Goal: Information Seeking & Learning: Compare options

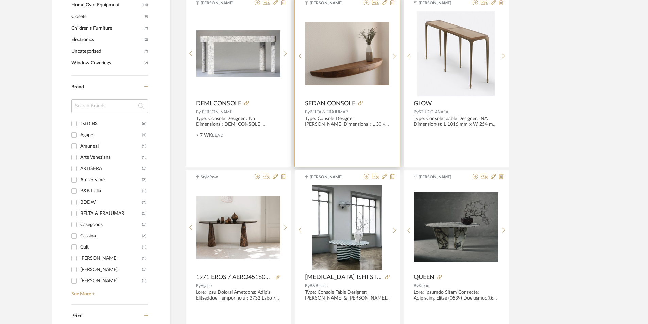
scroll to position [782, 0]
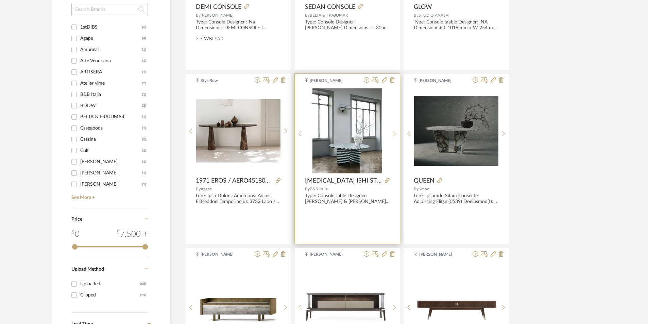
click at [398, 136] on sr-next-btn at bounding box center [394, 134] width 11 height 6
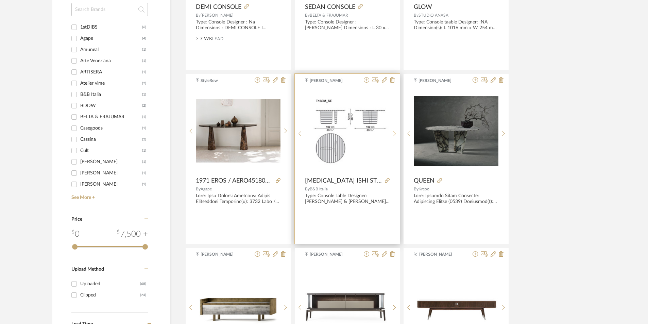
click at [398, 136] on sr-next-btn at bounding box center [394, 134] width 11 height 6
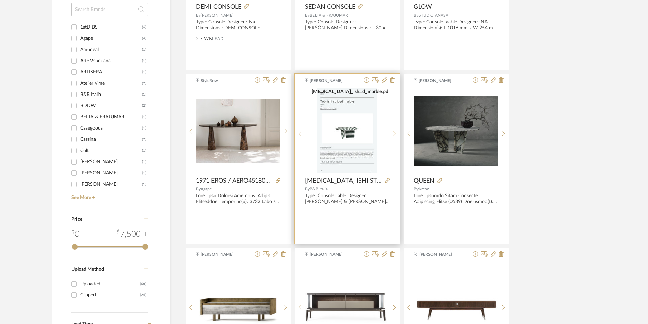
click at [398, 136] on sr-next-btn at bounding box center [394, 134] width 11 height 6
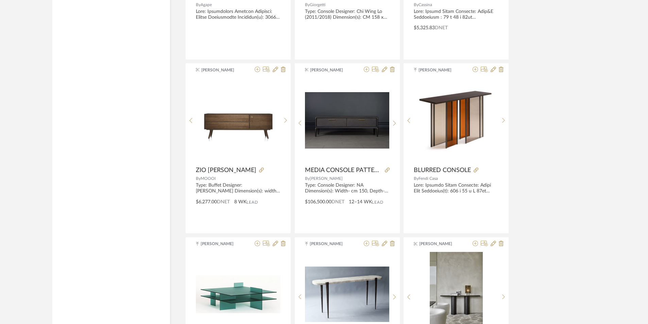
scroll to position [1991, 0]
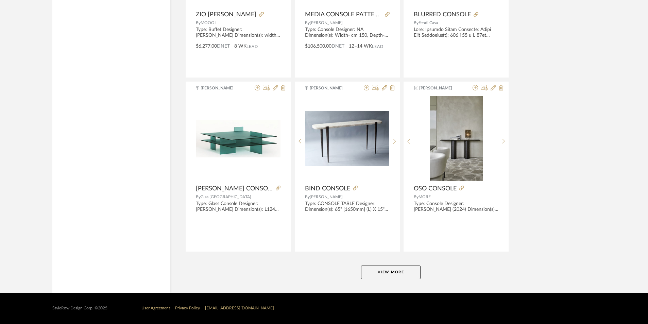
click at [392, 273] on button "View More" at bounding box center [390, 272] width 59 height 14
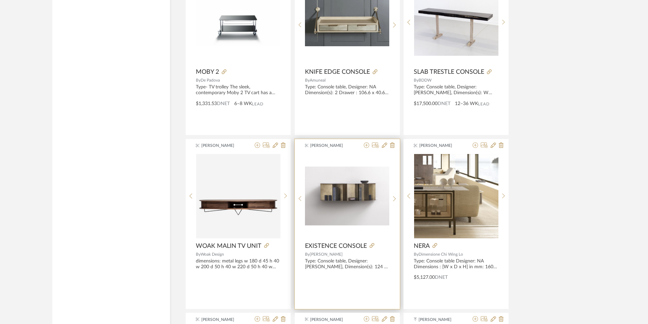
scroll to position [3146, 0]
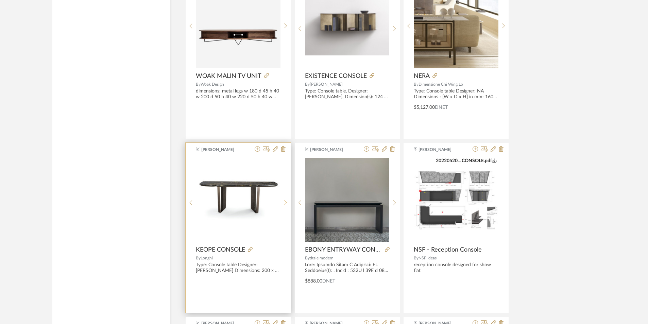
click at [286, 200] on icon at bounding box center [285, 202] width 3 height 5
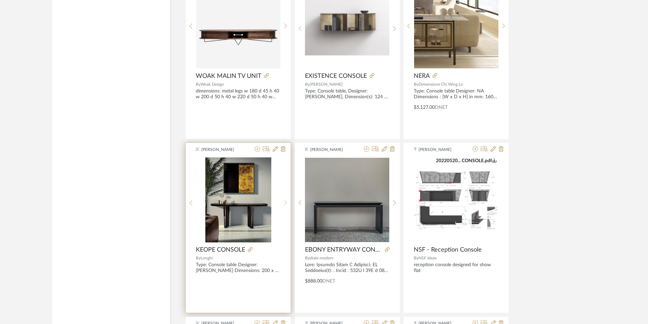
click at [286, 200] on icon at bounding box center [285, 203] width 3 height 6
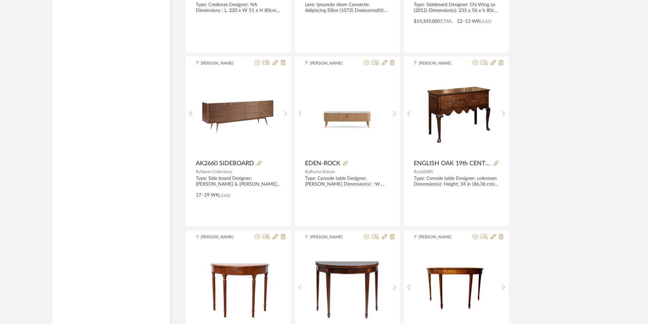
scroll to position [4077, 0]
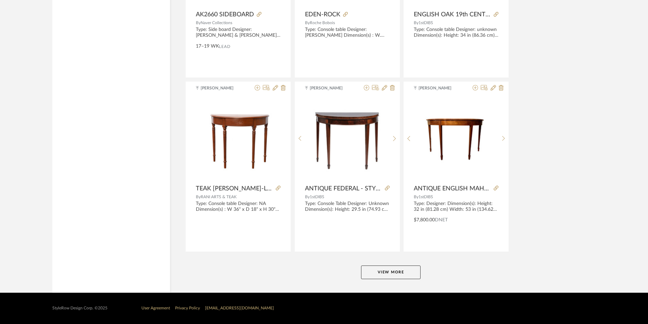
click at [402, 271] on button "View More" at bounding box center [390, 272] width 59 height 14
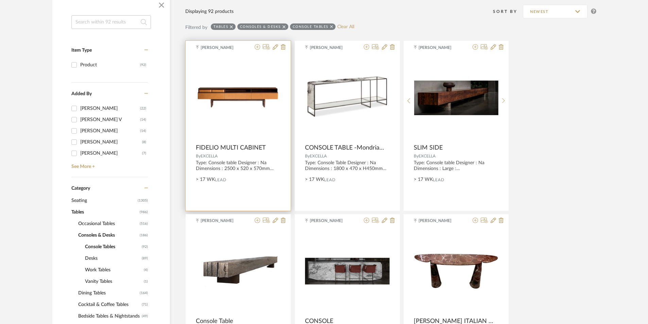
scroll to position [136, 0]
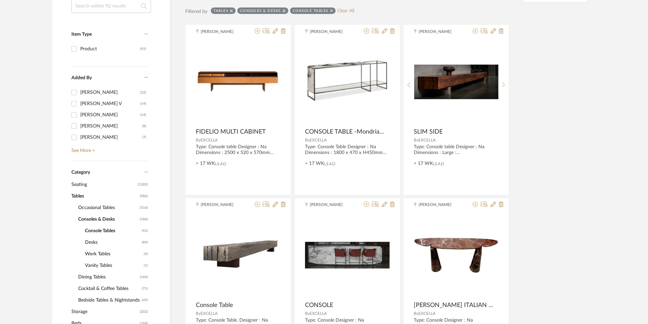
click at [85, 183] on span "Seating" at bounding box center [103, 185] width 65 height 12
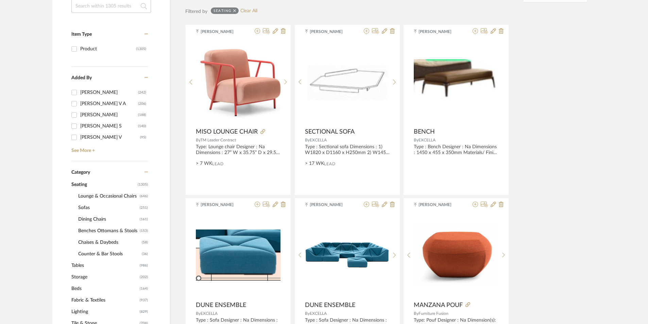
click at [87, 262] on span "Tables" at bounding box center [104, 266] width 67 height 12
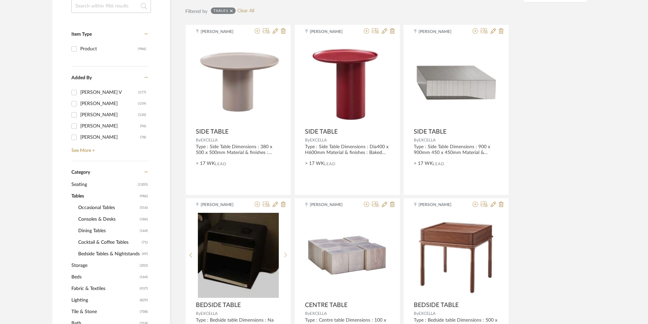
click at [106, 204] on span "Occasional Tables" at bounding box center [108, 208] width 60 height 12
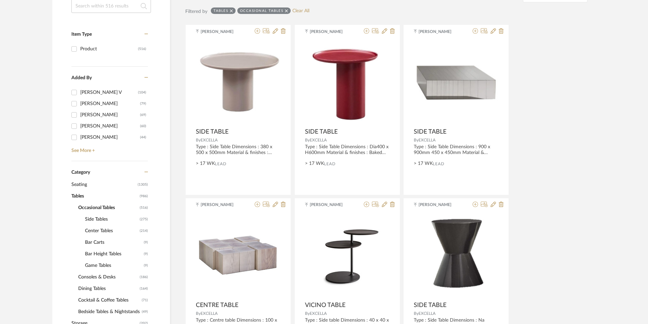
click at [79, 197] on span "Tables" at bounding box center [104, 196] width 67 height 12
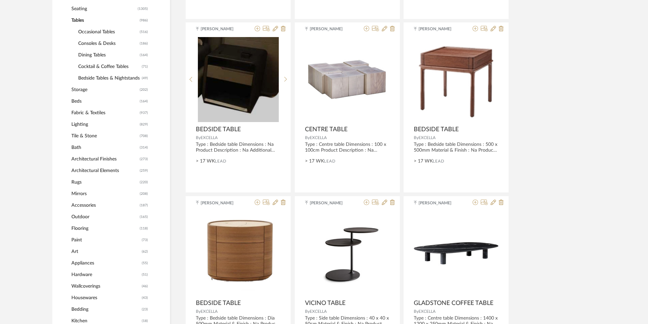
scroll to position [306, 0]
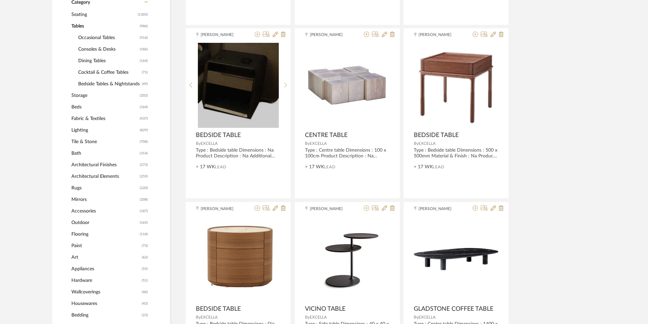
click at [97, 35] on span "Occasional Tables" at bounding box center [108, 38] width 60 height 12
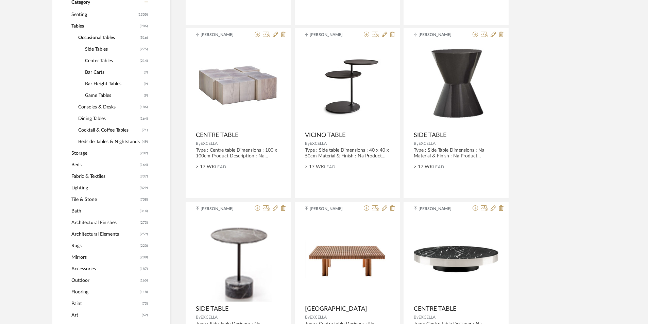
click at [104, 60] on span "Center Tables" at bounding box center [111, 61] width 53 height 12
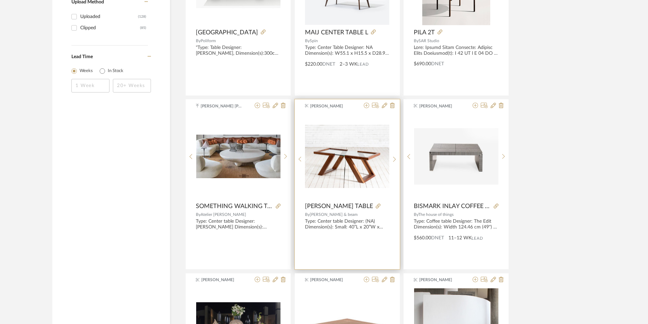
scroll to position [1189, 0]
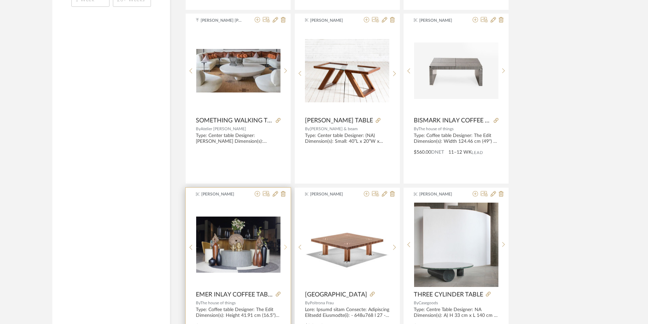
click at [285, 245] on icon at bounding box center [285, 247] width 3 height 6
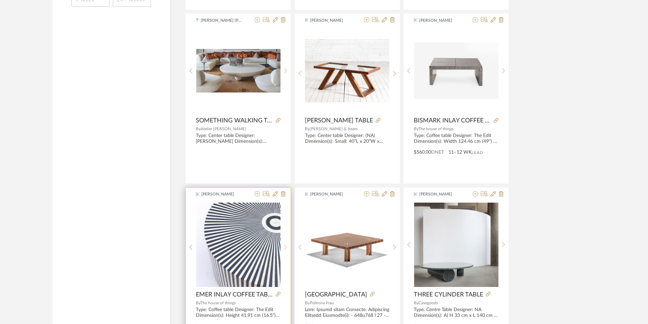
click at [285, 245] on icon at bounding box center [285, 247] width 3 height 6
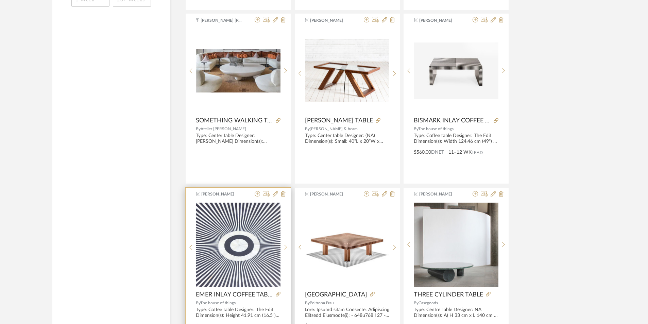
click at [285, 245] on icon at bounding box center [285, 247] width 3 height 6
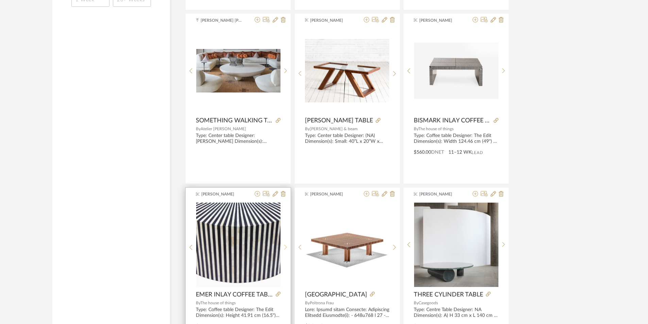
click at [285, 245] on icon at bounding box center [285, 247] width 3 height 6
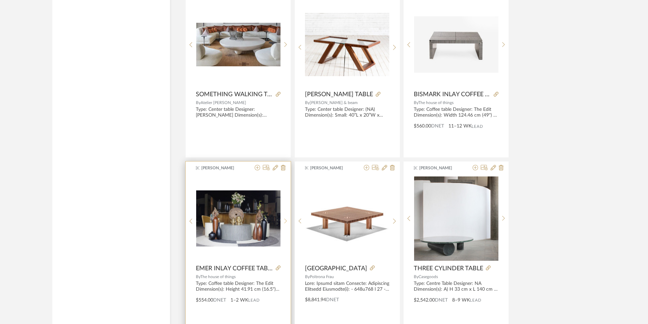
scroll to position [1223, 0]
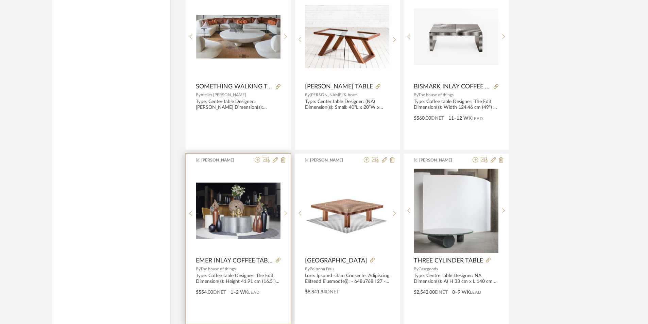
click at [284, 217] on div at bounding box center [285, 213] width 11 height 90
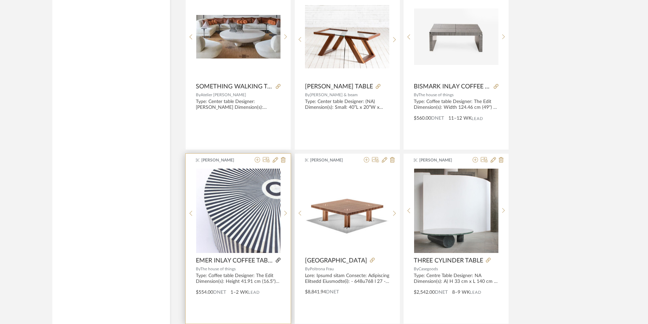
click at [278, 260] on icon at bounding box center [278, 260] width 5 height 5
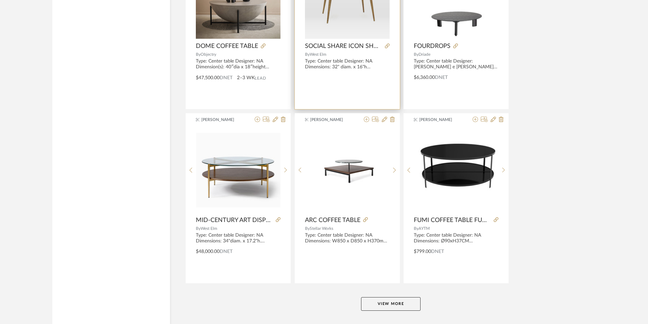
scroll to position [1971, 0]
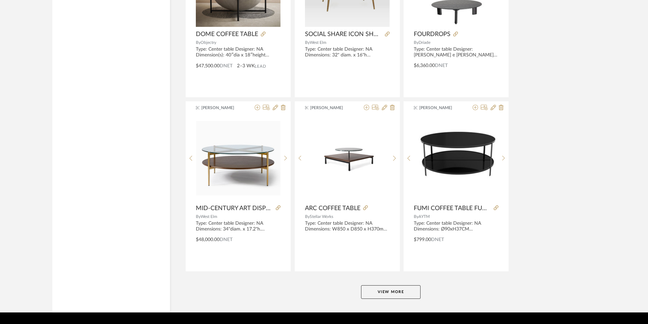
click at [390, 295] on button "View More" at bounding box center [390, 292] width 59 height 14
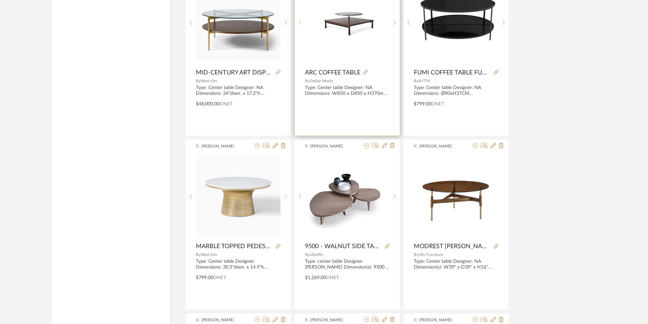
scroll to position [2107, 0]
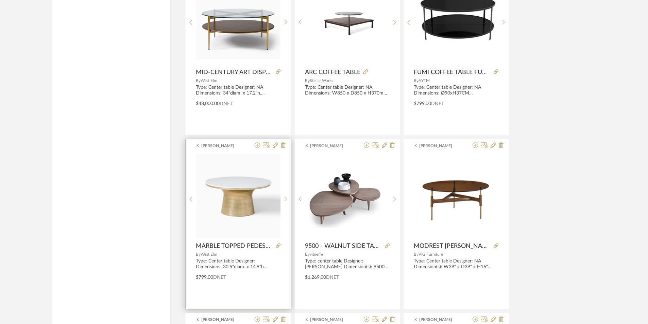
click at [286, 196] on icon at bounding box center [285, 199] width 3 height 6
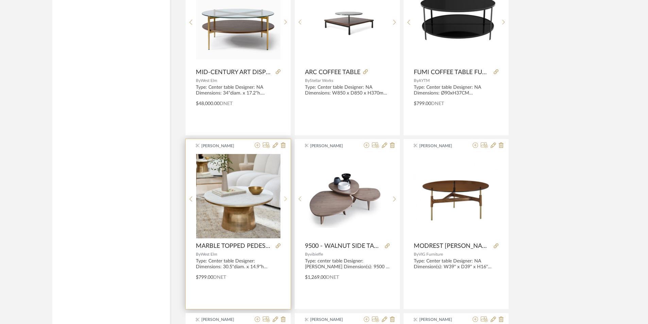
click at [286, 196] on icon at bounding box center [285, 199] width 3 height 6
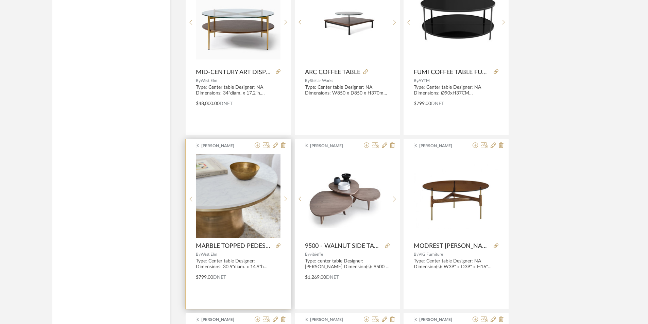
click at [286, 196] on icon at bounding box center [285, 199] width 3 height 6
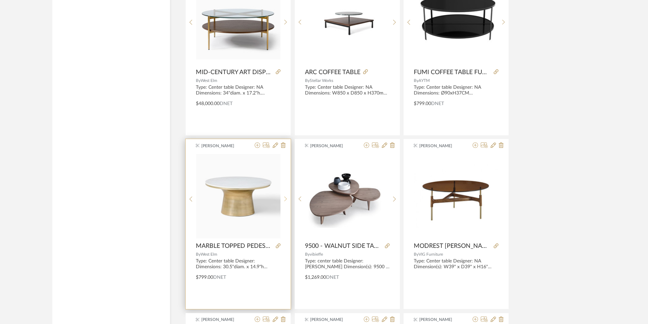
click at [282, 202] on sr-next-btn at bounding box center [285, 199] width 11 height 6
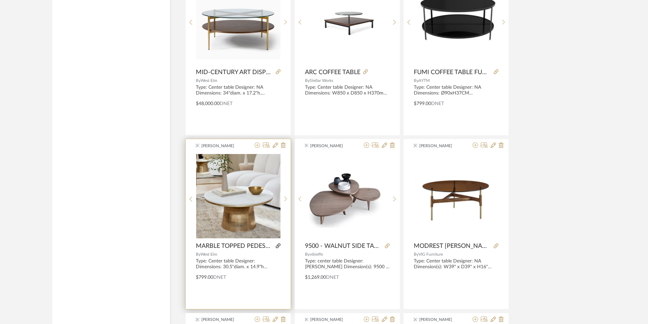
click at [277, 244] on icon at bounding box center [278, 245] width 5 height 5
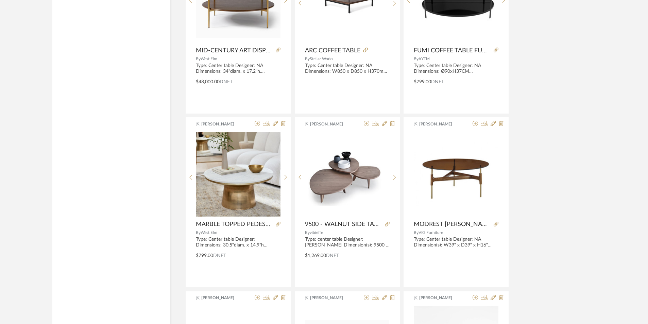
scroll to position [2141, 0]
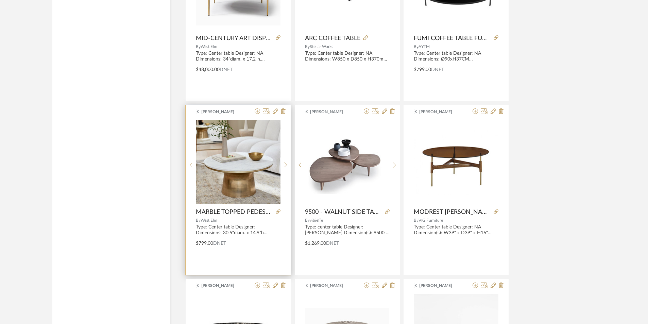
click at [234, 144] on img "1" at bounding box center [238, 162] width 84 height 84
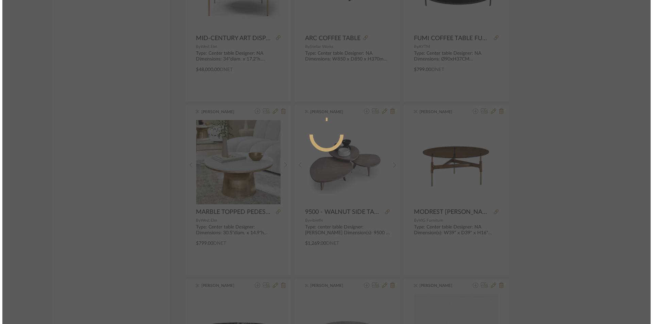
scroll to position [0, 0]
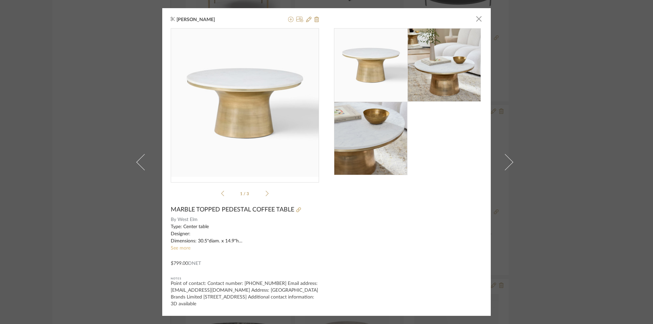
click at [183, 249] on link "See more" at bounding box center [181, 248] width 20 height 5
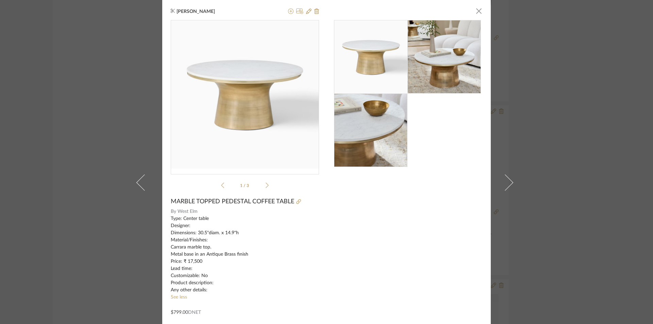
click at [572, 91] on div "[PERSON_NAME] × 1 / 3 MARBLE TOPPED PEDESTAL COFFEE TABLE By West Elm Type: Cen…" at bounding box center [326, 162] width 653 height 324
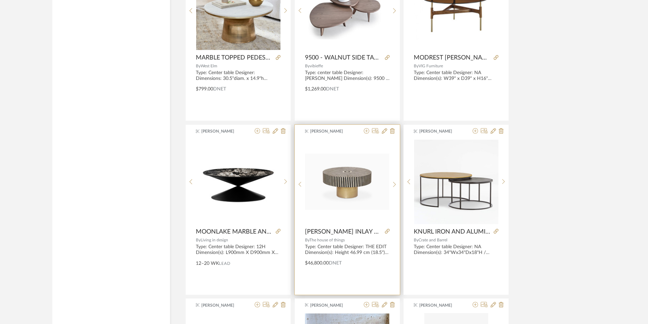
scroll to position [2311, 0]
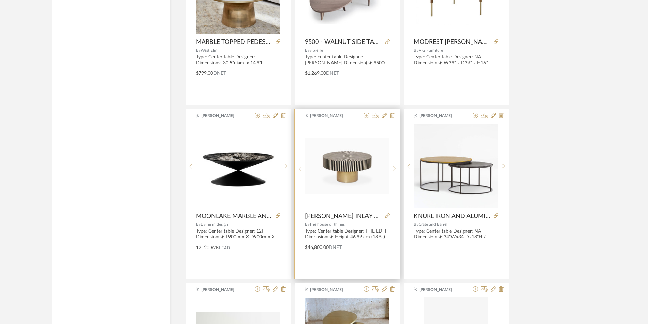
click at [357, 163] on img "0" at bounding box center [347, 166] width 84 height 56
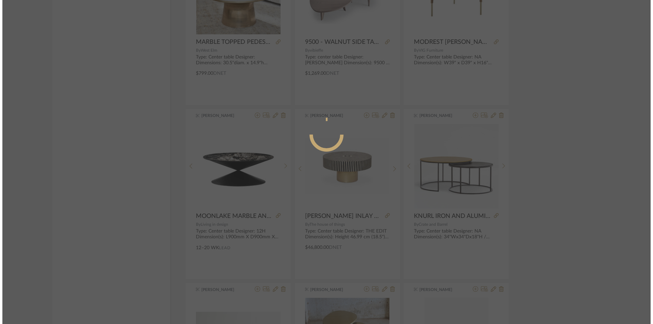
scroll to position [0, 0]
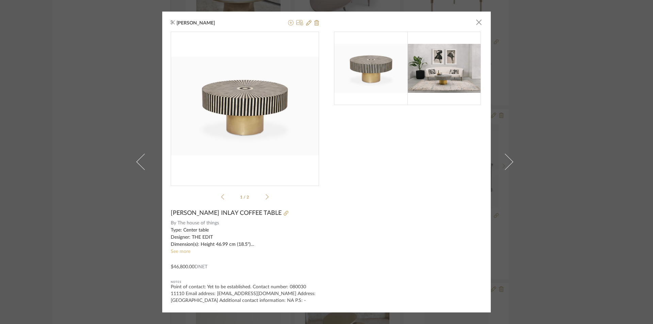
click at [182, 249] on link "See more" at bounding box center [181, 251] width 20 height 5
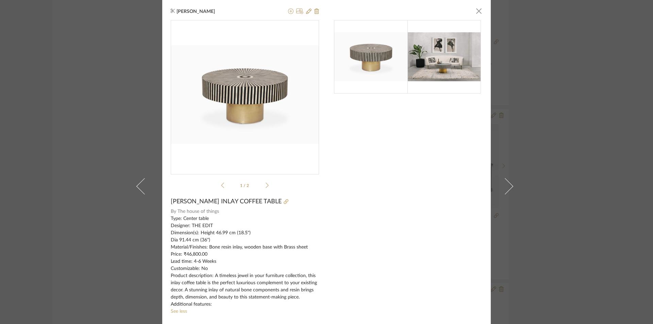
click at [265, 184] on icon at bounding box center [266, 185] width 3 height 6
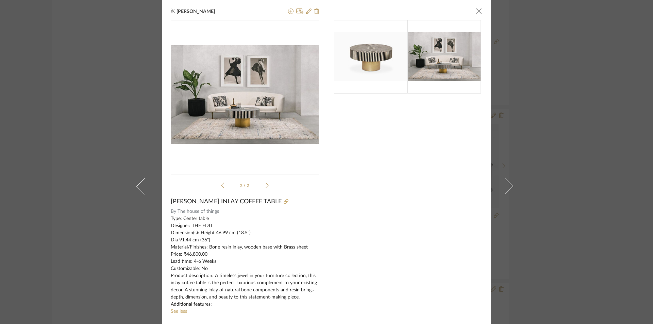
click at [609, 104] on div "[PERSON_NAME] × 2 / 2 [PERSON_NAME] INLAY COFFEE TABLE By The house of things T…" at bounding box center [326, 162] width 653 height 324
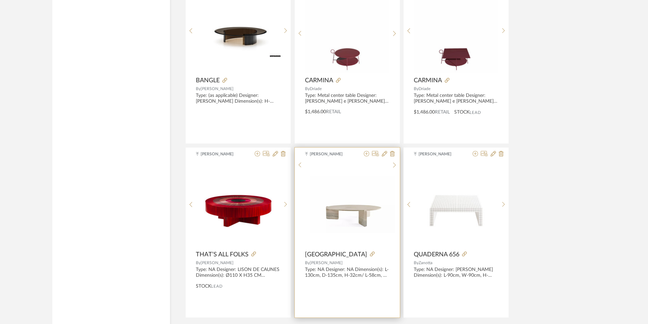
scroll to position [4044, 0]
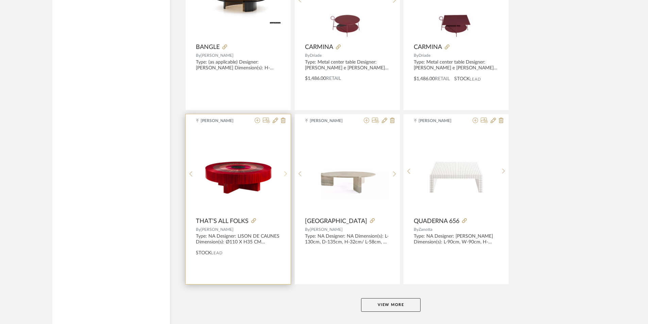
click at [286, 172] on icon at bounding box center [285, 173] width 3 height 5
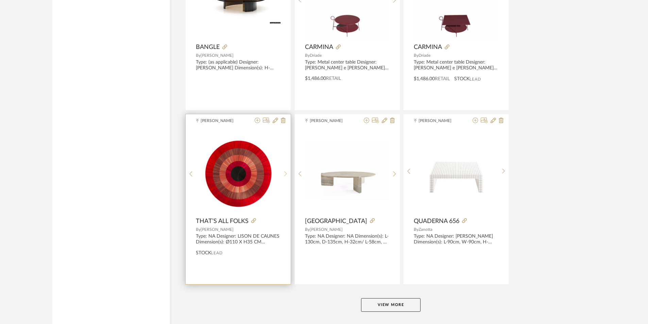
click at [286, 172] on icon at bounding box center [285, 174] width 3 height 6
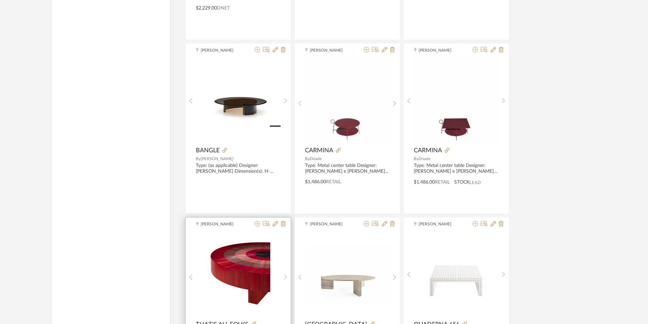
scroll to position [4077, 0]
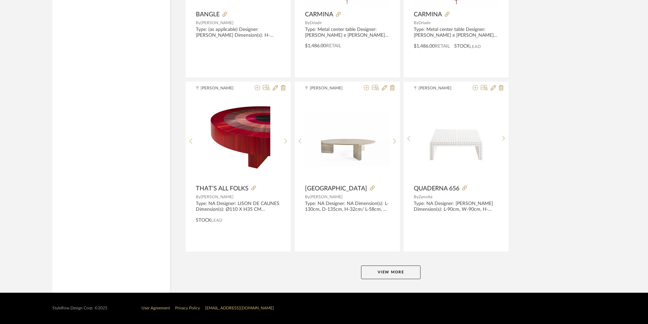
click at [402, 268] on button "View More" at bounding box center [390, 272] width 59 height 14
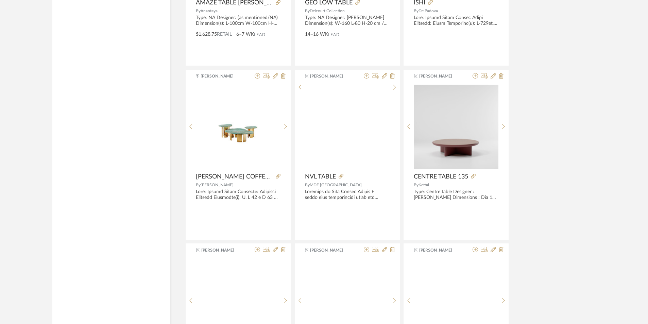
scroll to position [4451, 0]
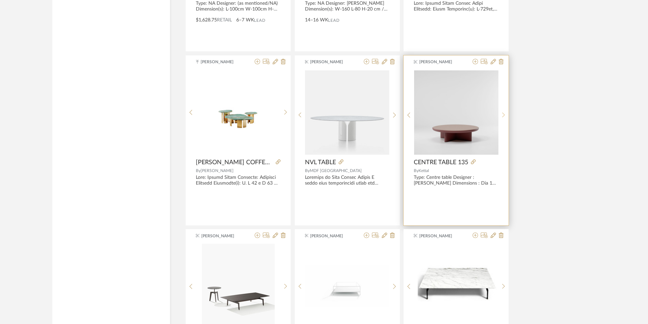
click at [501, 114] on sr-next-btn at bounding box center [503, 115] width 11 height 6
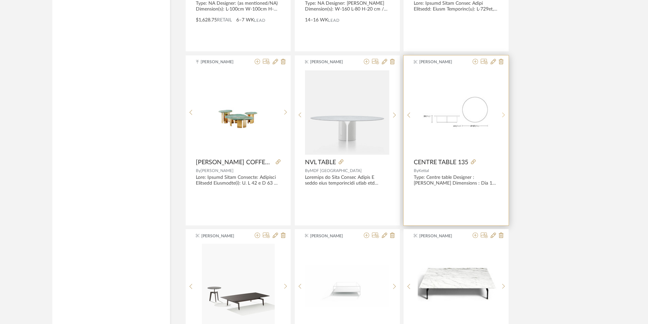
click at [501, 114] on sr-next-btn at bounding box center [503, 115] width 11 height 6
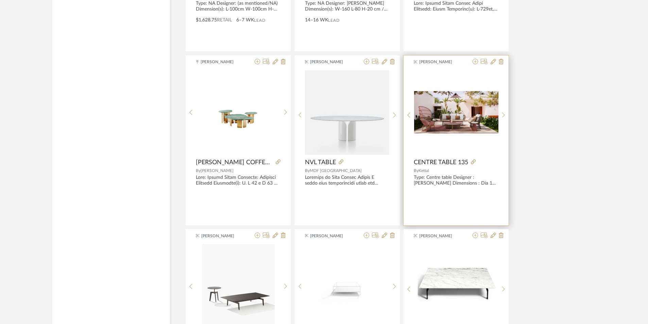
click at [465, 105] on img "2" at bounding box center [456, 112] width 84 height 42
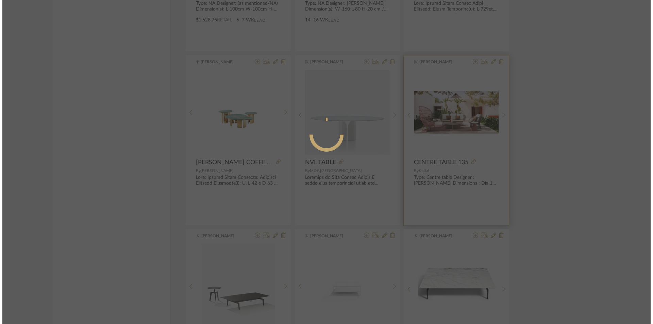
scroll to position [0, 0]
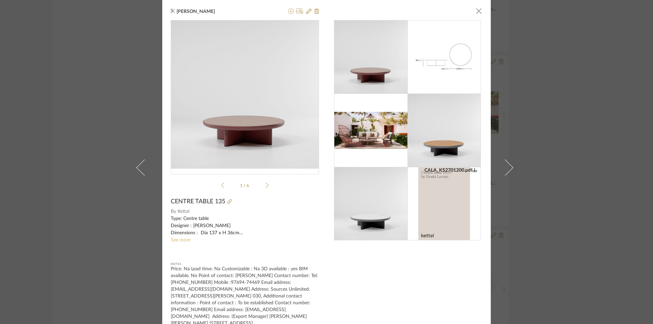
click at [179, 240] on link "See more" at bounding box center [181, 240] width 20 height 5
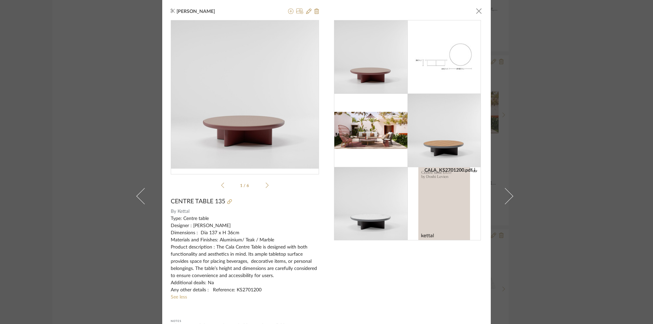
click at [382, 220] on img at bounding box center [370, 203] width 73 height 73
click at [265, 183] on icon at bounding box center [266, 185] width 3 height 6
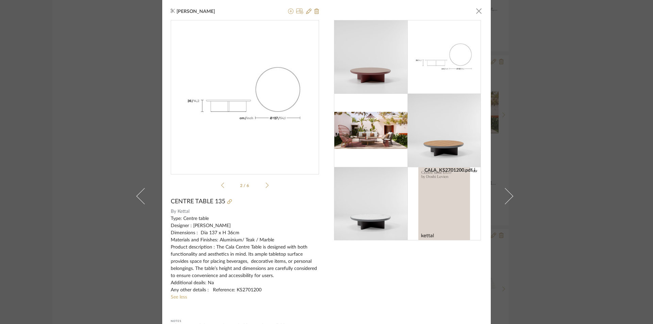
click at [265, 183] on icon at bounding box center [266, 185] width 3 height 6
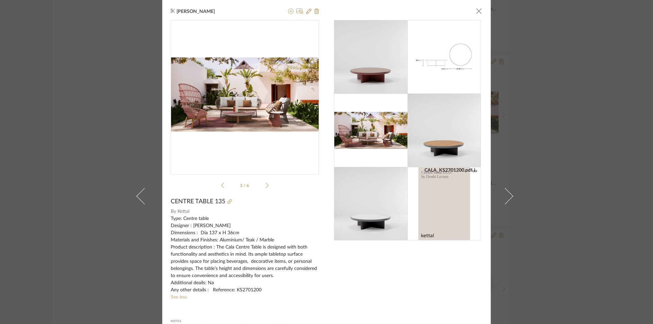
click at [221, 186] on icon at bounding box center [222, 185] width 3 height 6
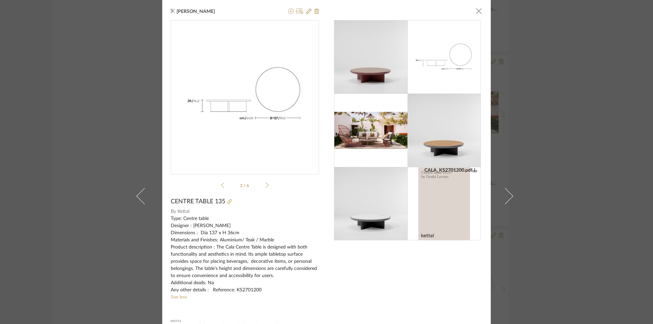
click at [587, 146] on div "[PERSON_NAME] × CALA_KS2701200.pdf CALA_KS2701200.pdf 2 / 6 CENTRE TABLE 135 By…" at bounding box center [326, 162] width 653 height 324
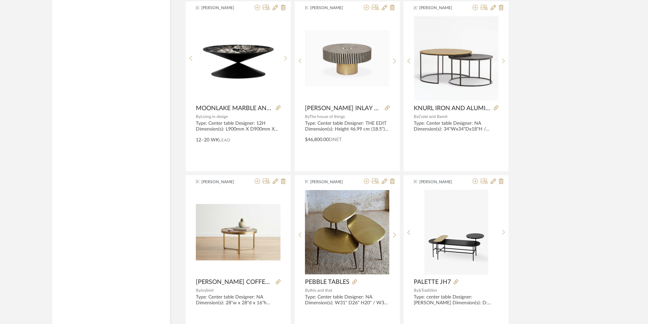
scroll to position [2378, 0]
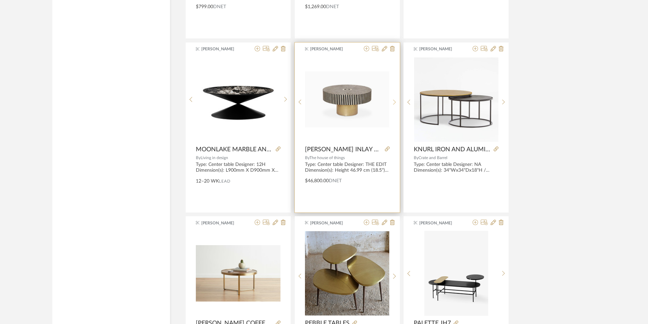
click at [395, 102] on icon at bounding box center [394, 102] width 3 height 6
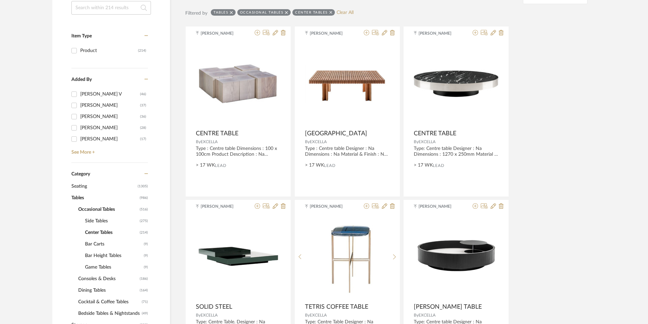
scroll to position [136, 0]
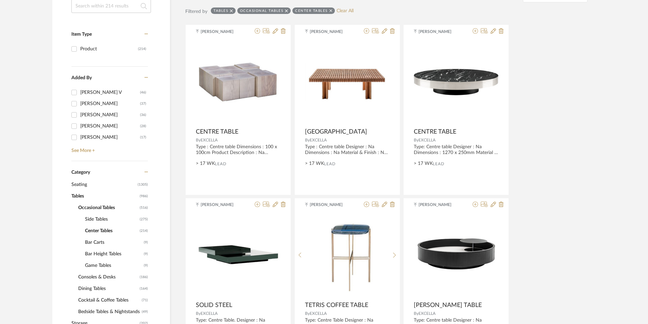
click at [98, 278] on span "Consoles & Desks" at bounding box center [108, 277] width 60 height 12
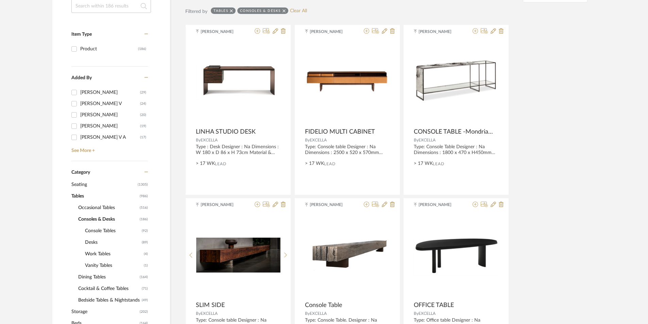
click at [101, 231] on span "Console Tables" at bounding box center [112, 231] width 55 height 12
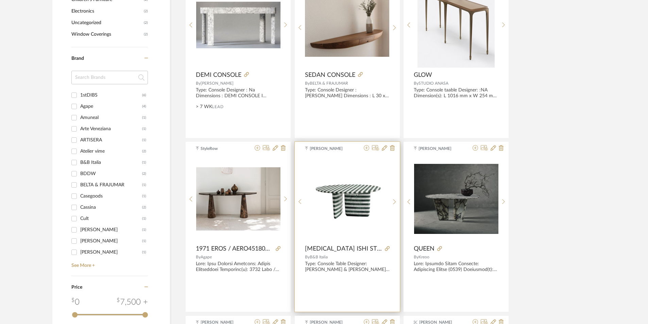
scroll to position [748, 0]
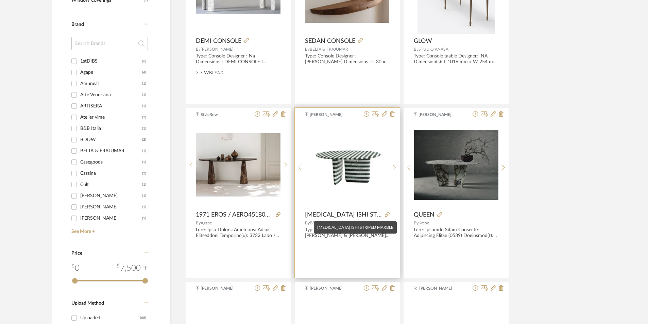
click at [364, 177] on img "0" at bounding box center [347, 165] width 84 height 54
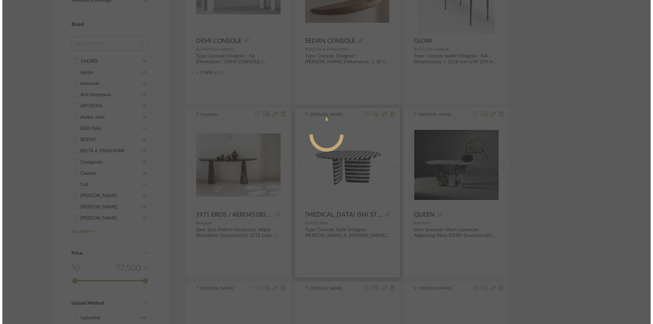
scroll to position [0, 0]
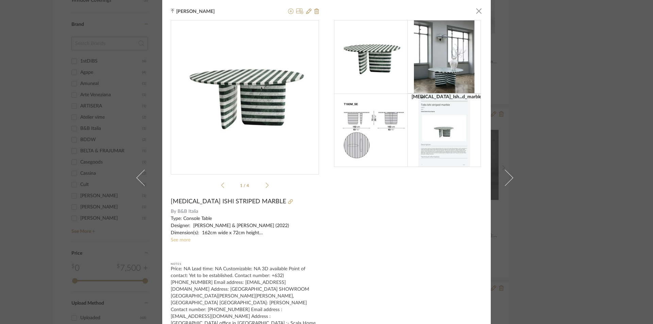
click at [175, 241] on link "See more" at bounding box center [181, 240] width 20 height 5
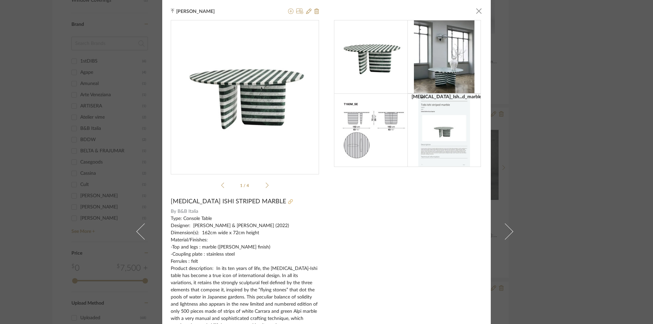
click at [288, 202] on icon at bounding box center [290, 201] width 5 height 5
click at [564, 177] on div "[PERSON_NAME] × [MEDICAL_DATA]_Ish...d_marble.pdf [MEDICAL_DATA]_Ish...d_marble…" at bounding box center [326, 162] width 653 height 324
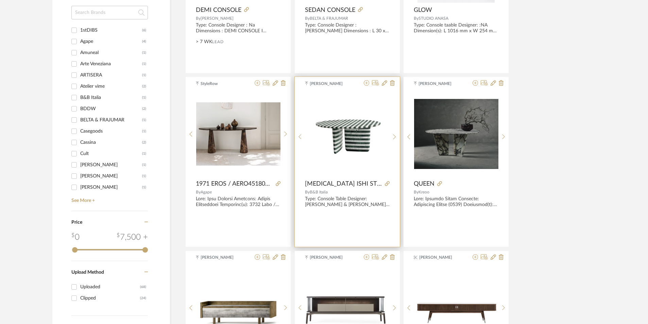
scroll to position [816, 0]
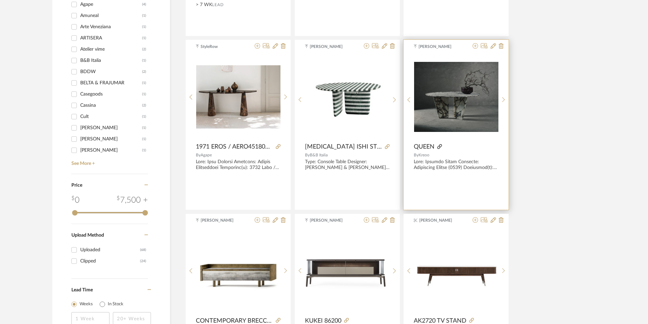
click at [439, 145] on icon at bounding box center [439, 146] width 5 height 5
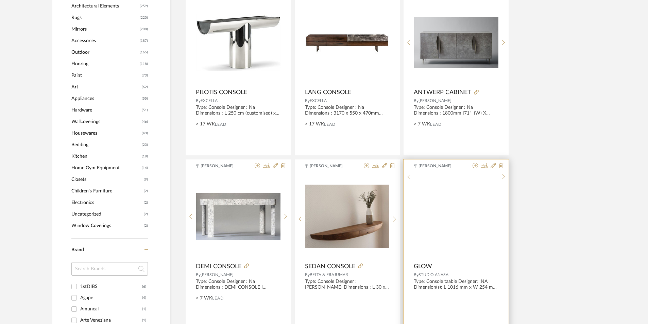
scroll to position [646, 0]
